Goal: Task Accomplishment & Management: Manage account settings

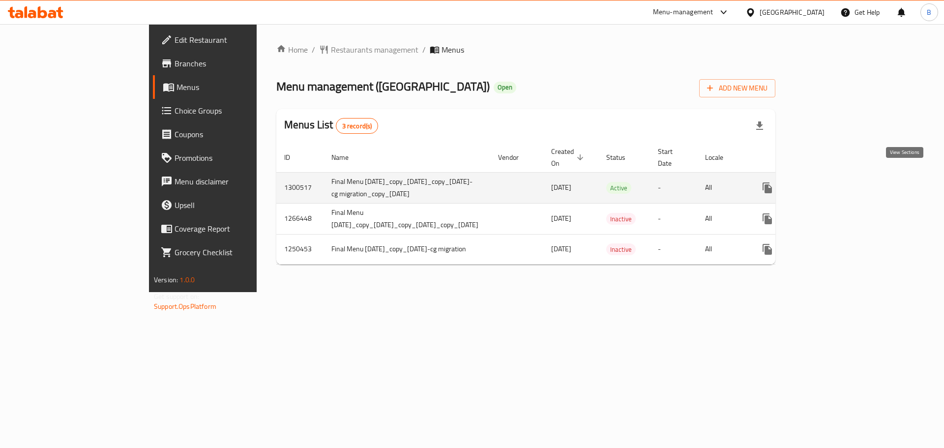
click at [845, 182] on icon "enhanced table" at bounding box center [839, 188] width 12 height 12
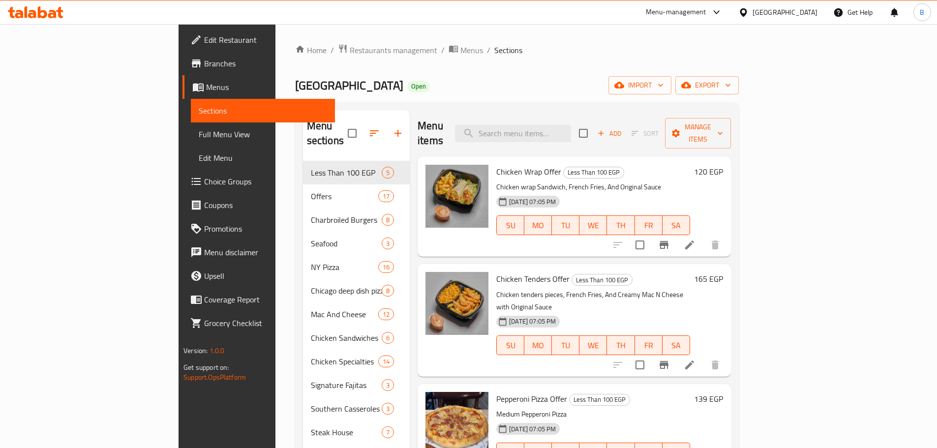
click at [552, 161] on div "Chicken Wrap Offer Less Than 100 EGP Chicken wrap Sandwich, French Fries, And O…" at bounding box center [593, 207] width 202 height 92
click at [573, 136] on div "Menu items Add Sort Manage items" at bounding box center [574, 133] width 313 height 47
click at [571, 134] on input "search" at bounding box center [513, 133] width 116 height 17
paste input "Classic Margarita"
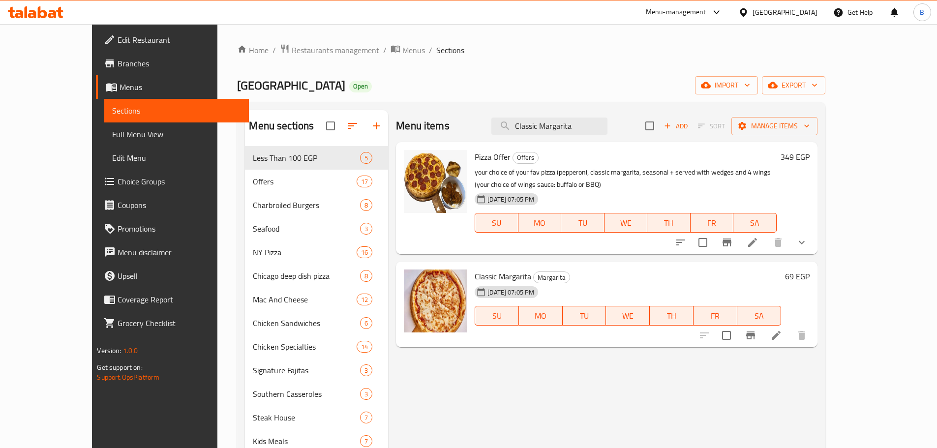
type input "Classic Margarita"
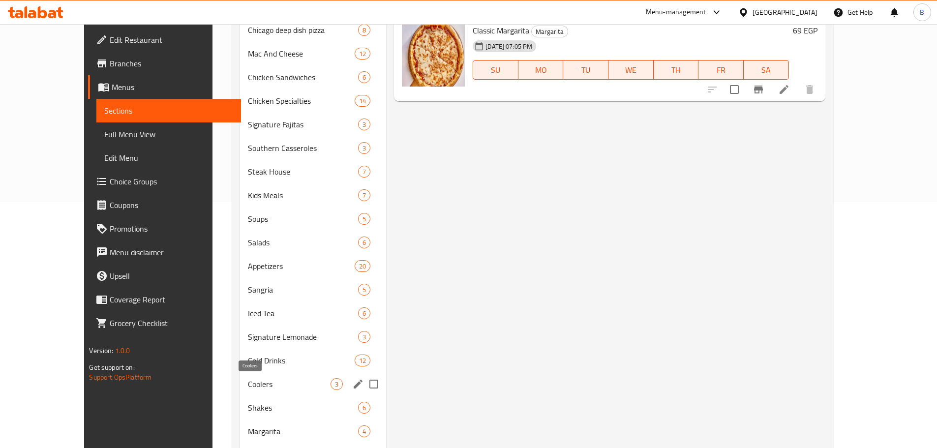
scroll to position [320, 0]
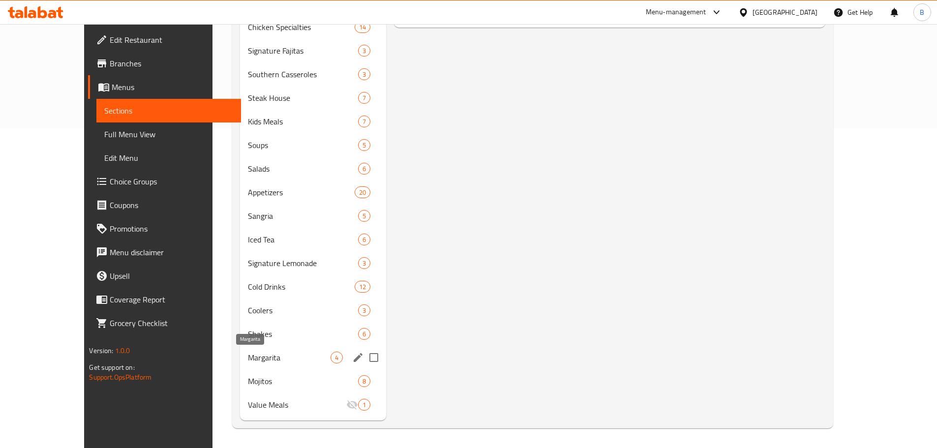
click at [254, 355] on span "Margarita" at bounding box center [289, 358] width 83 height 12
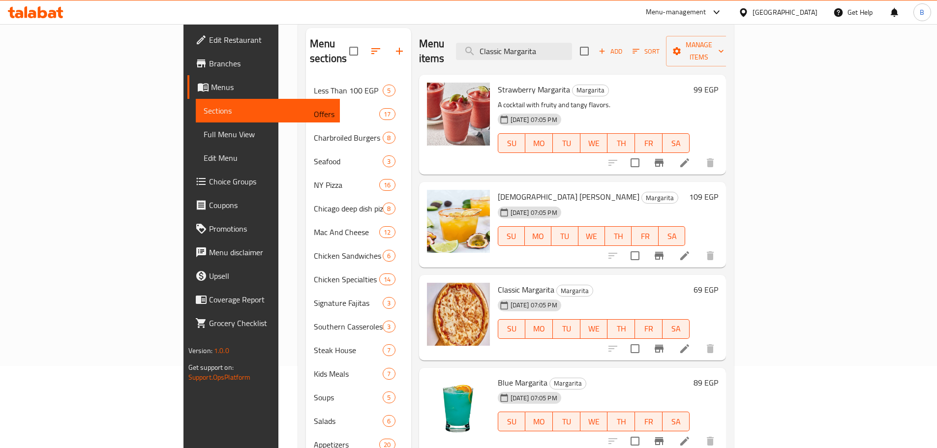
scroll to position [74, 0]
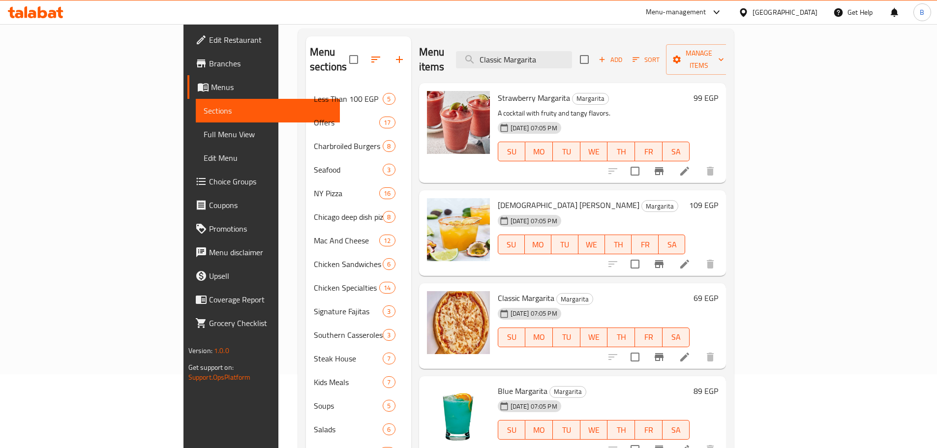
click at [498, 291] on span "Classic Margarita" at bounding box center [526, 298] width 57 height 15
click at [494, 289] on div "Classic Margarita Margarita 15-07-2025 07:05 PM SU MO TU WE TH FR SA" at bounding box center [594, 326] width 200 height 78
click at [498, 291] on span "Classic Margarita" at bounding box center [526, 298] width 57 height 15
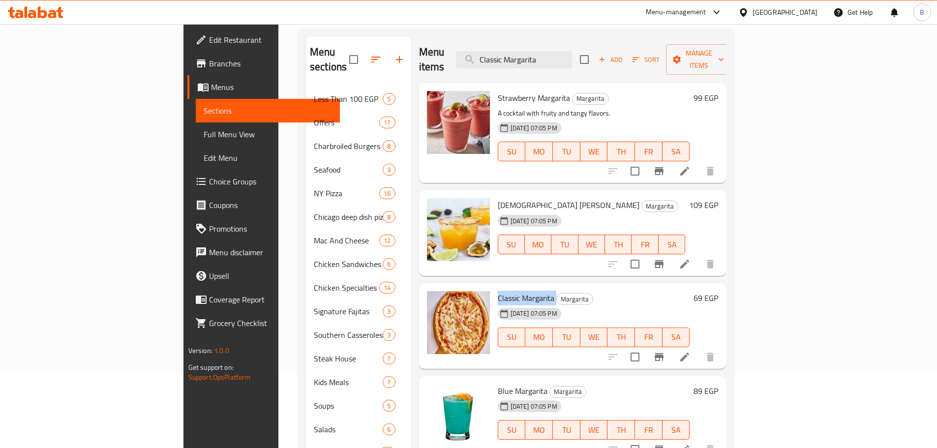
click at [498, 291] on span "Classic Margarita" at bounding box center [526, 298] width 57 height 15
click at [614, 43] on div "Menu items Classic Margarita Add Sort Manage items" at bounding box center [572, 59] width 307 height 47
click at [572, 51] on input "Classic Margarita" at bounding box center [514, 59] width 116 height 17
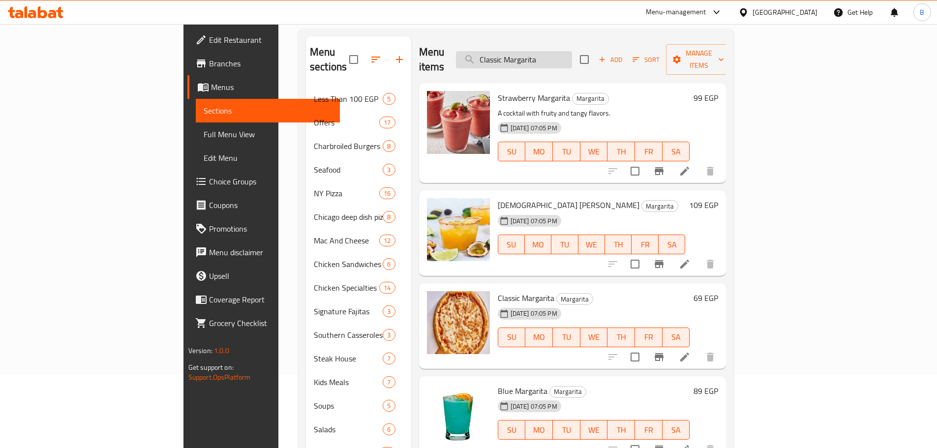
click at [572, 51] on input "Classic Margarita" at bounding box center [514, 59] width 116 height 17
paste input "search"
click at [572, 55] on input "search" at bounding box center [514, 59] width 116 height 17
paste input "Classic Margarita"
type input "Classic Margarita"
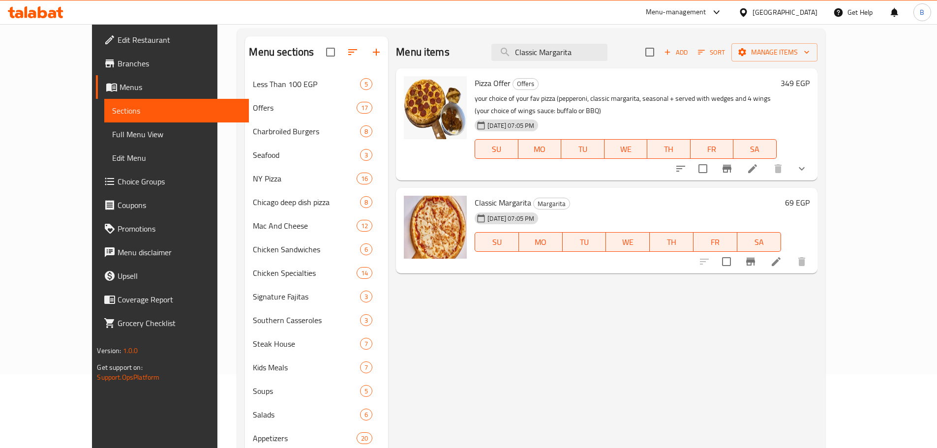
click at [507, 204] on span "Classic Margarita" at bounding box center [503, 202] width 57 height 15
click at [782, 267] on icon at bounding box center [776, 262] width 12 height 12
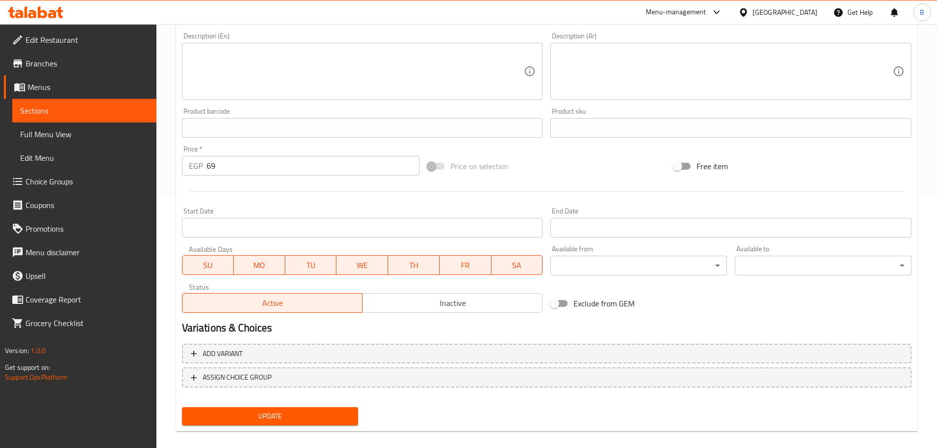
scroll to position [261, 0]
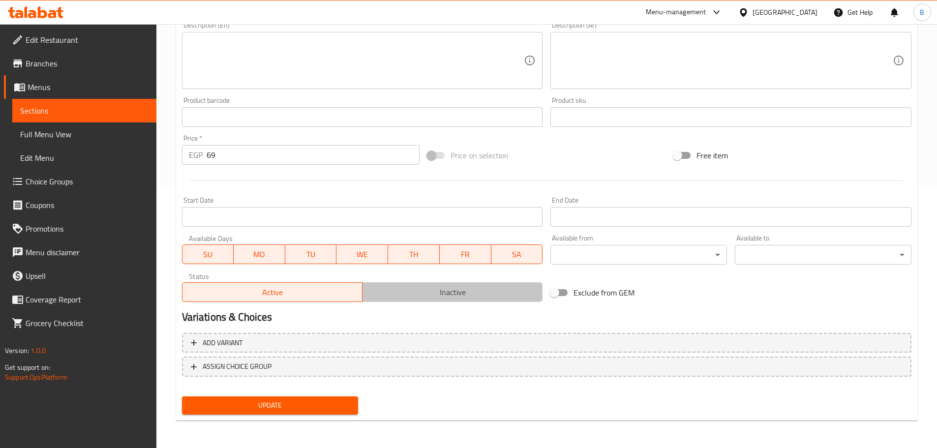
click at [492, 291] on span "Inactive" at bounding box center [452, 292] width 172 height 14
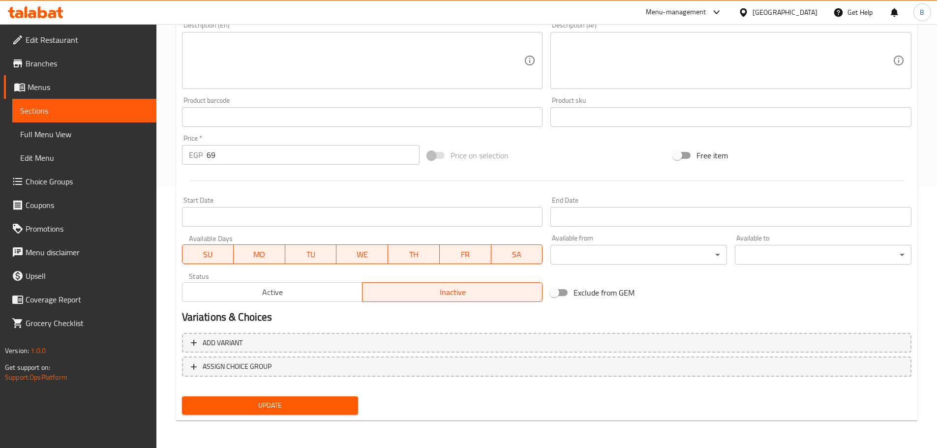
click at [334, 415] on div "Update" at bounding box center [270, 405] width 184 height 26
click at [329, 412] on button "Update" at bounding box center [270, 405] width 177 height 18
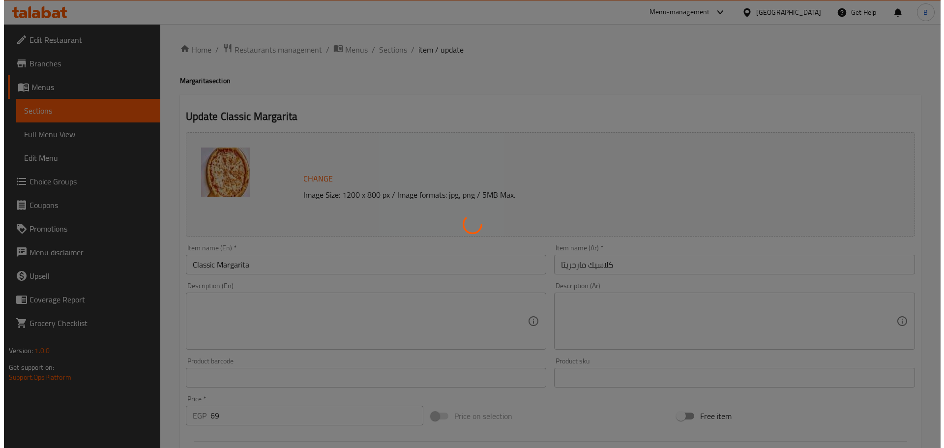
scroll to position [0, 0]
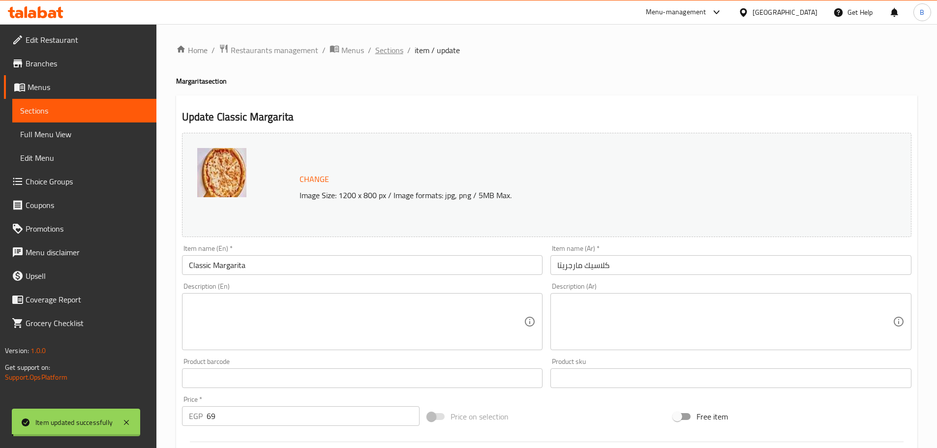
click at [393, 49] on span "Sections" at bounding box center [389, 50] width 28 height 12
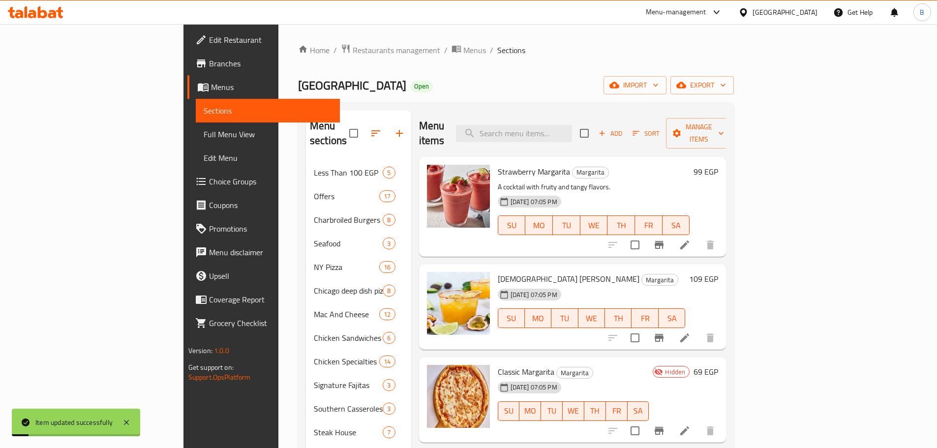
click at [575, 137] on div "Menu items Add Sort Manage items" at bounding box center [572, 133] width 307 height 47
click at [572, 136] on div "Menu items Add Sort Manage items" at bounding box center [572, 133] width 307 height 47
click at [573, 136] on div "Menu items Add Sort Manage items" at bounding box center [572, 133] width 307 height 47
click at [572, 132] on input "search" at bounding box center [514, 133] width 116 height 17
paste input "Classic Margarita"
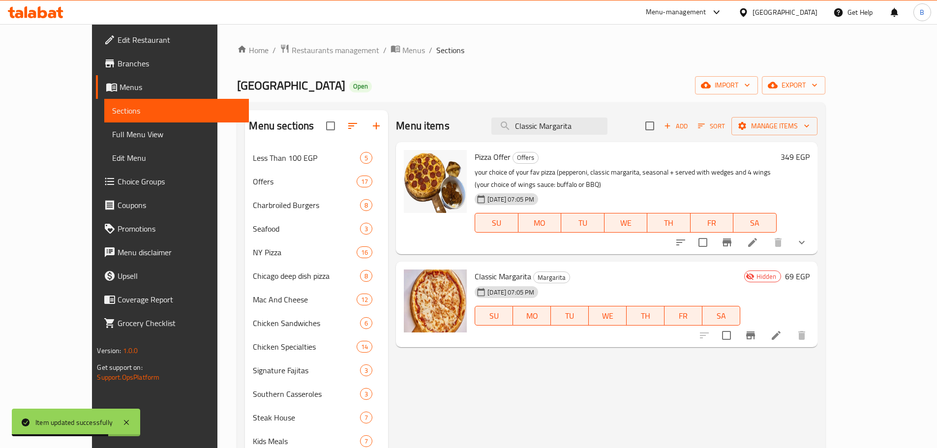
type input "Classic Margarita"
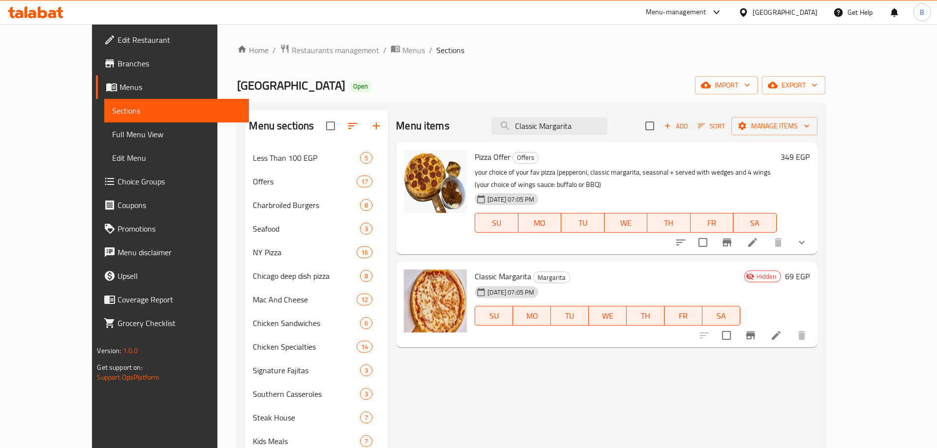
click at [481, 272] on span "Classic Margarita" at bounding box center [503, 276] width 57 height 15
click at [480, 272] on span "Classic Margarita" at bounding box center [503, 276] width 57 height 15
click at [782, 331] on icon at bounding box center [776, 336] width 12 height 12
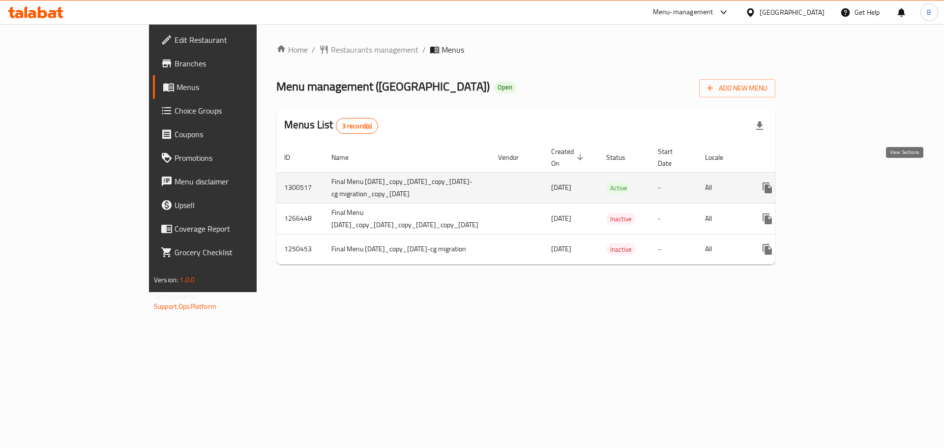
click at [843, 183] on icon "enhanced table" at bounding box center [838, 187] width 9 height 9
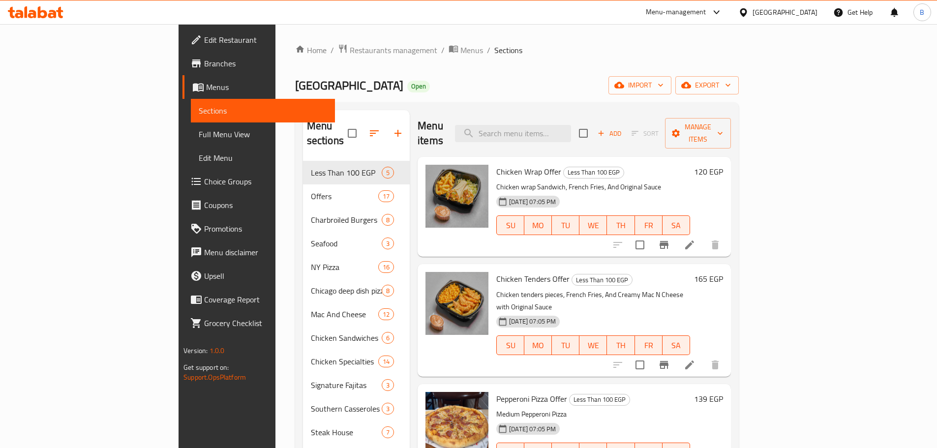
click at [570, 111] on div "Menu items Add Sort Manage items" at bounding box center [574, 133] width 313 height 47
click at [568, 115] on div "Menu items Add Sort Manage items" at bounding box center [574, 133] width 313 height 47
drag, startPoint x: 594, startPoint y: 136, endPoint x: 597, endPoint y: 126, distance: 10.4
click at [592, 135] on div "Menu items Add Sort Manage items" at bounding box center [574, 133] width 313 height 47
click at [571, 126] on input "search" at bounding box center [513, 133] width 116 height 17
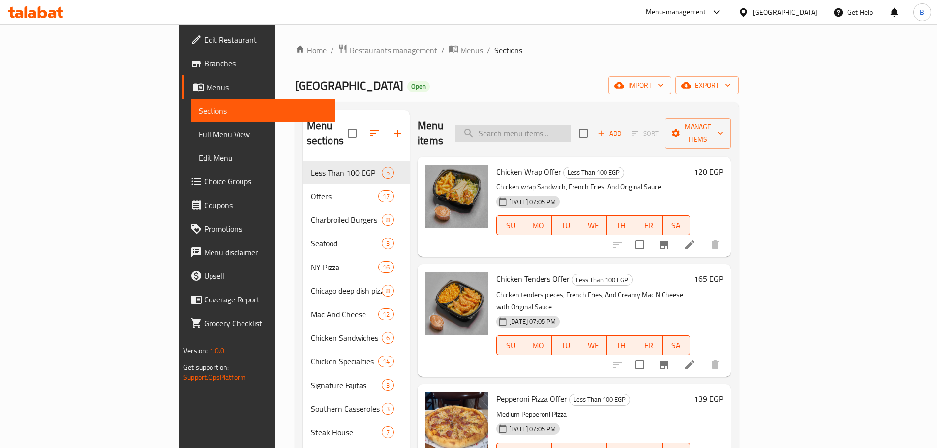
paste input "Classic Margarita"
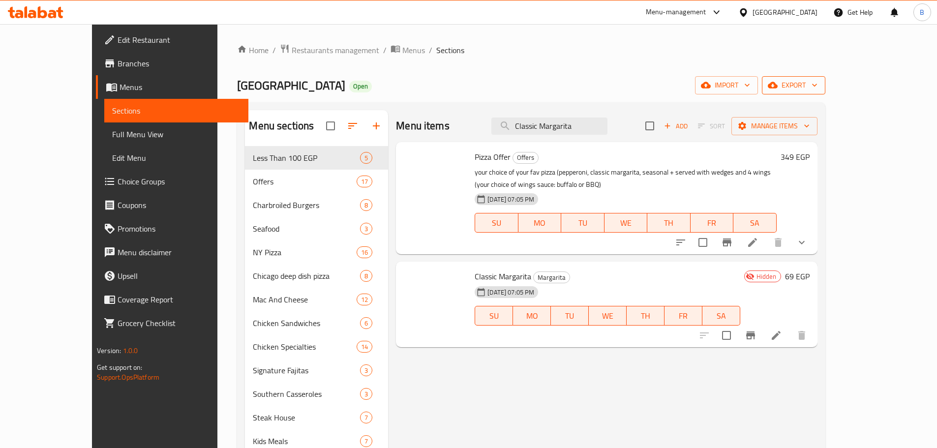
type input "Classic Margarita"
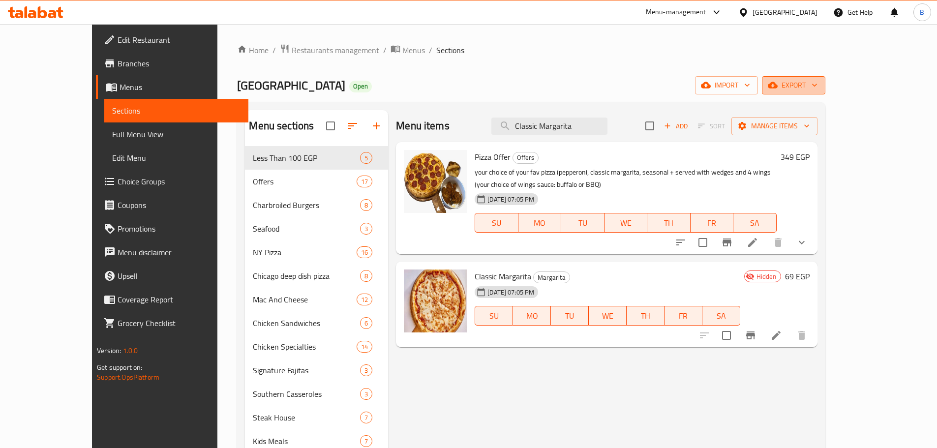
click at [825, 77] on button "export" at bounding box center [793, 85] width 63 height 18
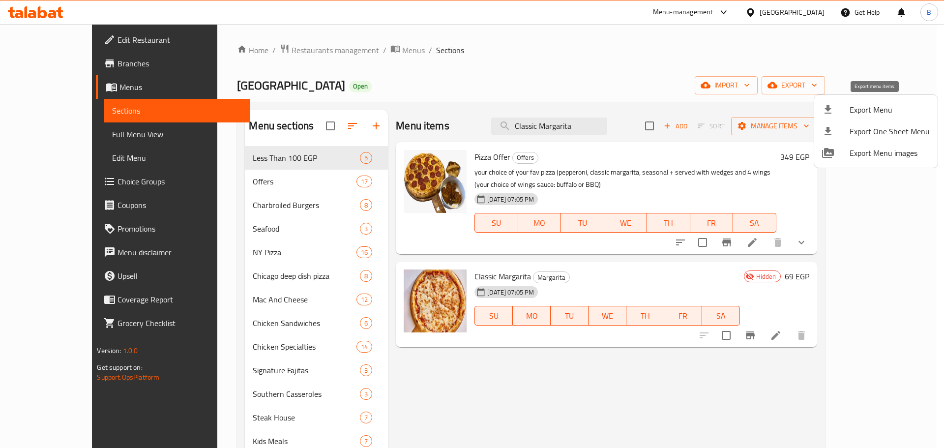
click at [878, 100] on li "Export Menu" at bounding box center [876, 110] width 123 height 22
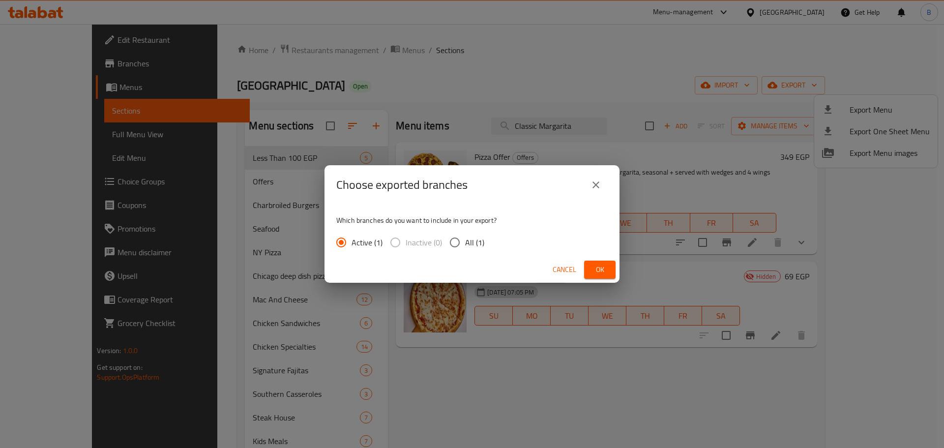
click at [477, 242] on span "All (1)" at bounding box center [474, 243] width 19 height 12
click at [465, 242] on input "All (1)" at bounding box center [455, 242] width 21 height 21
radio input "true"
click at [591, 271] on button "Ok" at bounding box center [599, 270] width 31 height 18
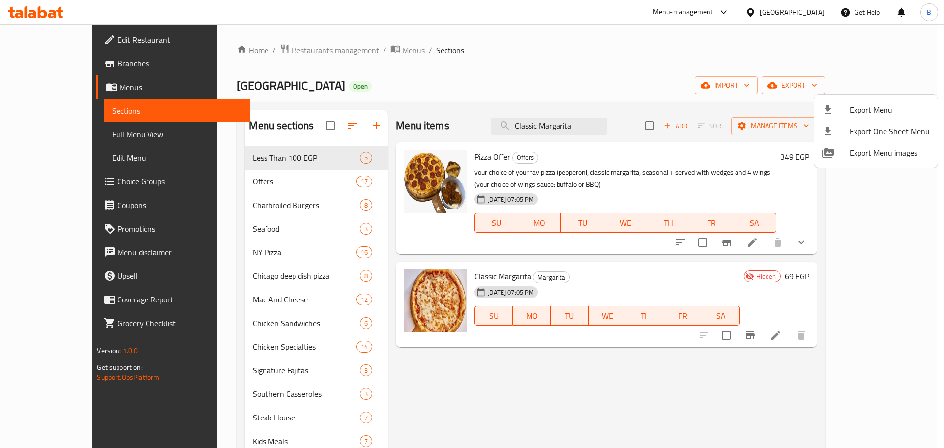
click at [472, 277] on div at bounding box center [472, 224] width 944 height 448
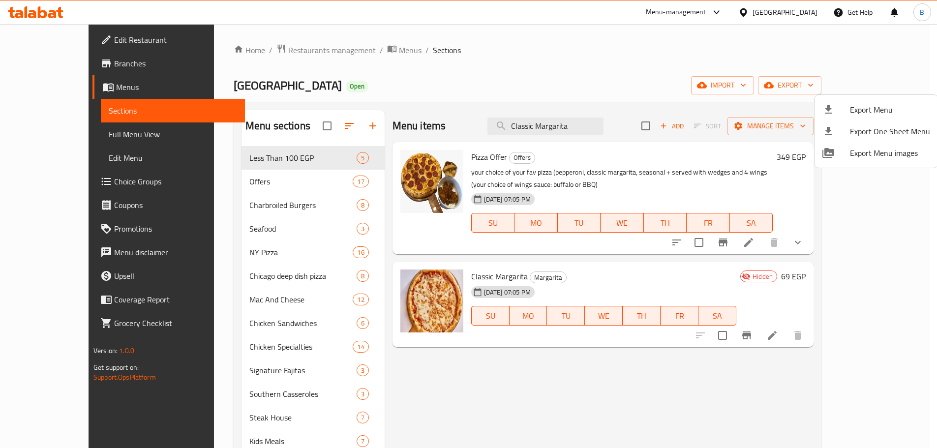
click at [472, 277] on span "Classic Margarita" at bounding box center [499, 276] width 57 height 15
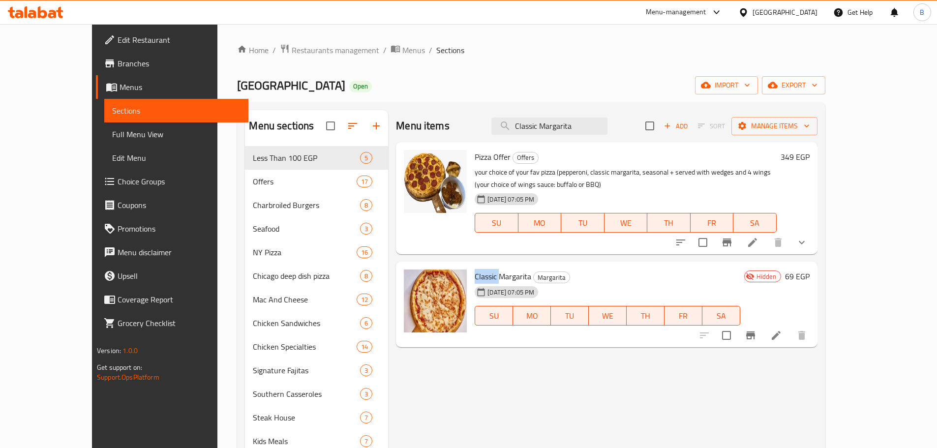
click at [475, 277] on span "Classic Margarita" at bounding box center [503, 276] width 57 height 15
copy h6 "Classic Margarita"
click at [720, 55] on ol "Home / Restaurants management / Menus / Sections" at bounding box center [531, 50] width 588 height 13
click at [607, 130] on input "Classic Margarita" at bounding box center [549, 126] width 116 height 17
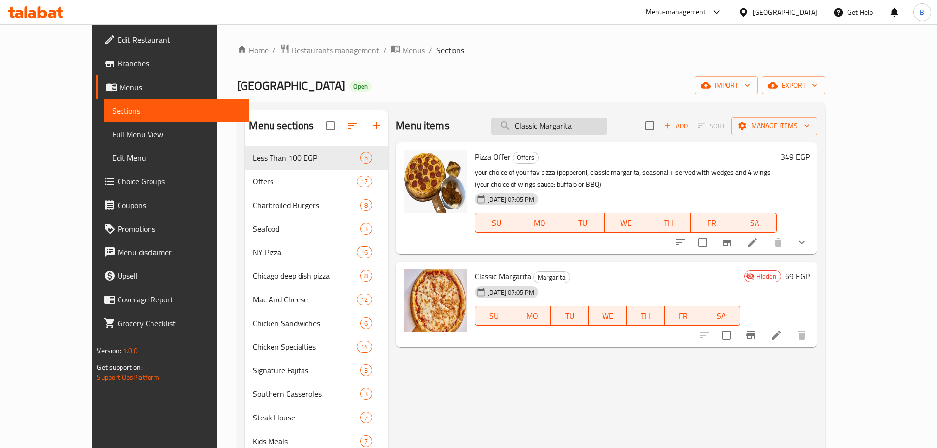
click at [607, 130] on input "Classic Margarita" at bounding box center [549, 126] width 116 height 17
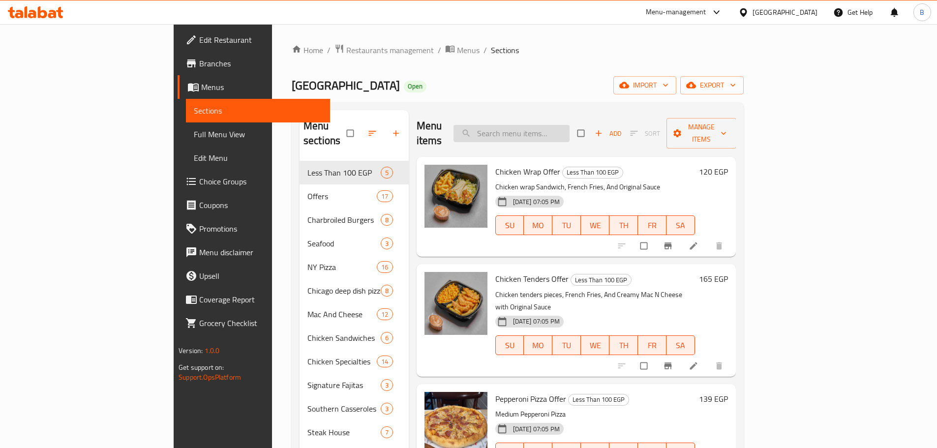
click at [570, 130] on input "search" at bounding box center [511, 133] width 116 height 17
paste input "Classic Margarita"
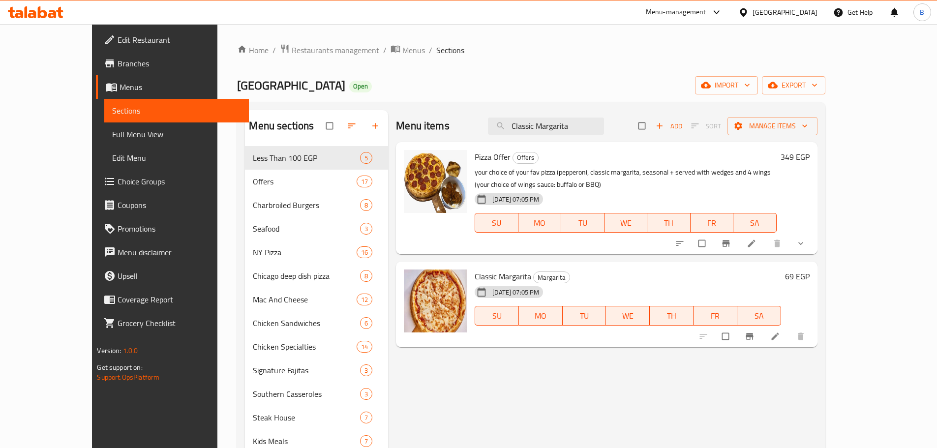
type input "Classic Margarita"
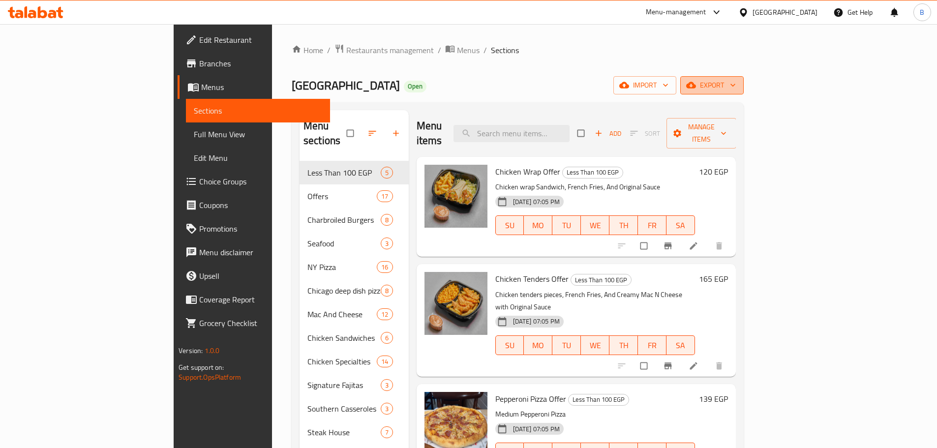
click at [738, 83] on icon "button" at bounding box center [733, 85] width 10 height 10
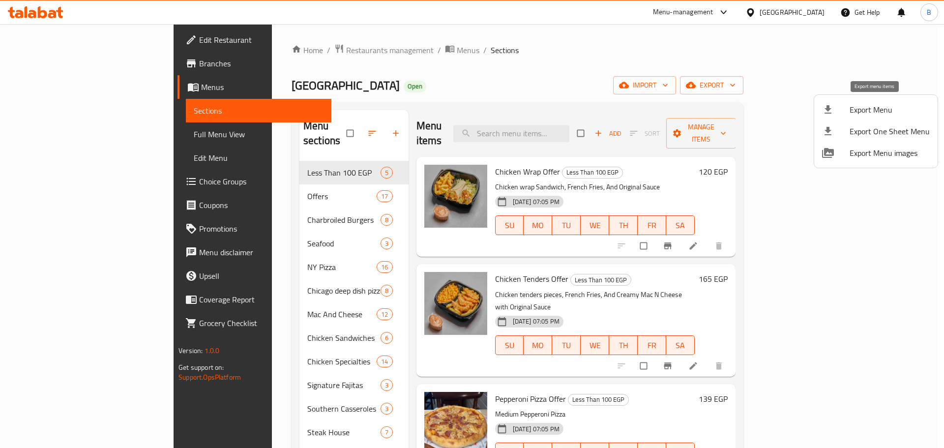
click at [847, 111] on div at bounding box center [836, 110] width 28 height 12
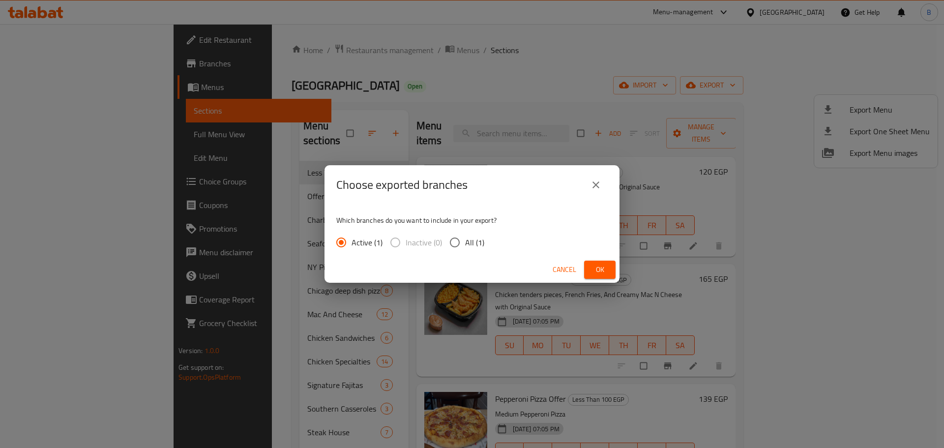
click at [468, 242] on span "All (1)" at bounding box center [474, 243] width 19 height 12
click at [465, 242] on input "All (1)" at bounding box center [455, 242] width 21 height 21
radio input "true"
click at [611, 266] on button "Ok" at bounding box center [599, 270] width 31 height 18
